Goal: Navigation & Orientation: Find specific page/section

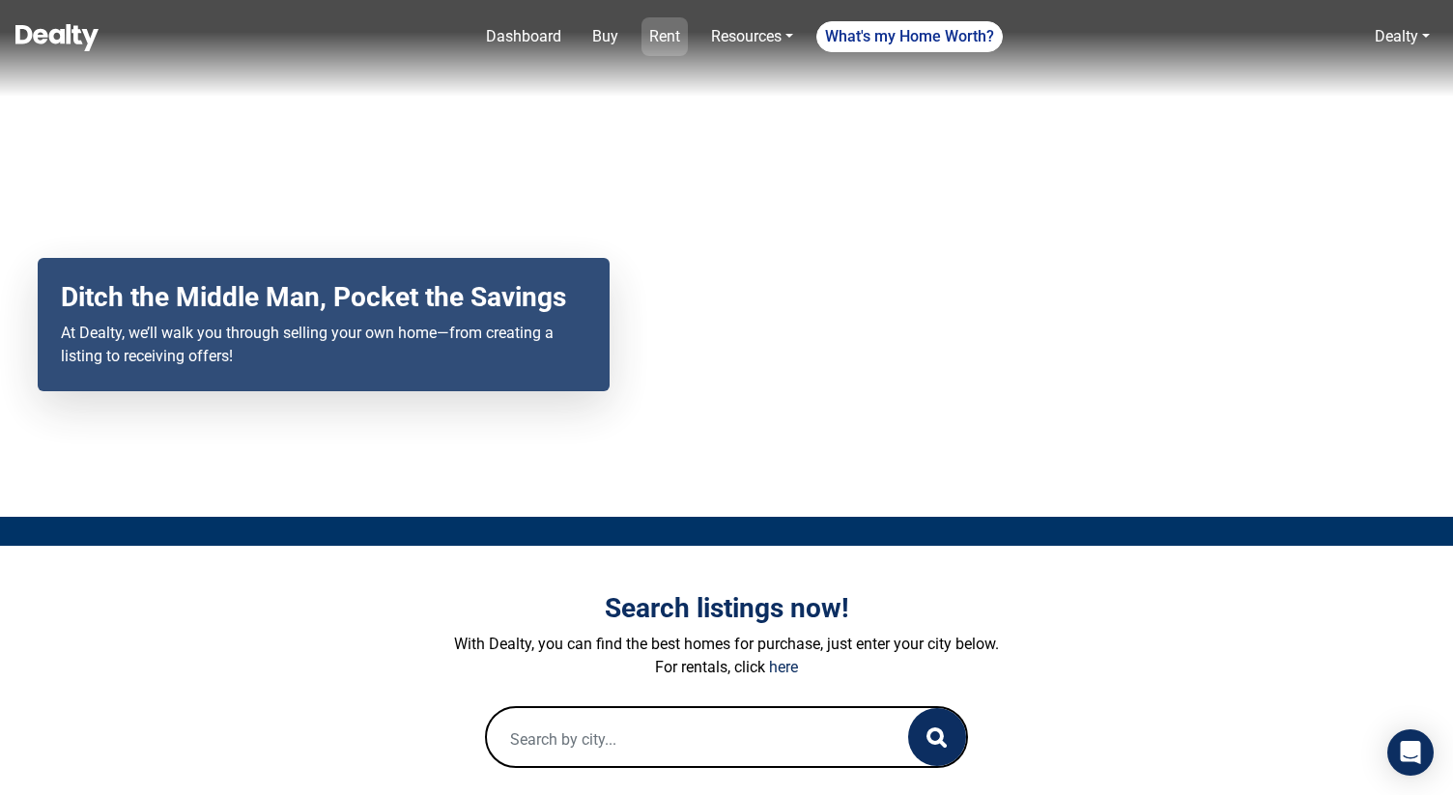
click at [656, 32] on link "Rent" at bounding box center [665, 36] width 46 height 39
